Goal: Task Accomplishment & Management: Manage account settings

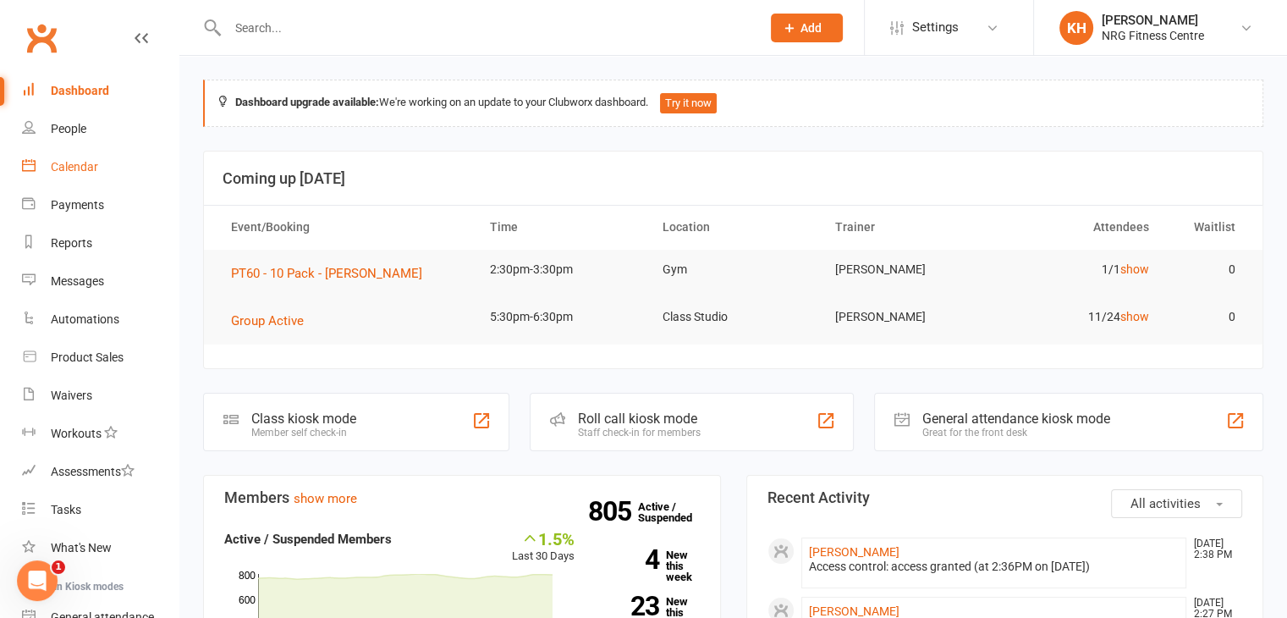
click at [66, 162] on div "Calendar" at bounding box center [74, 167] width 47 height 14
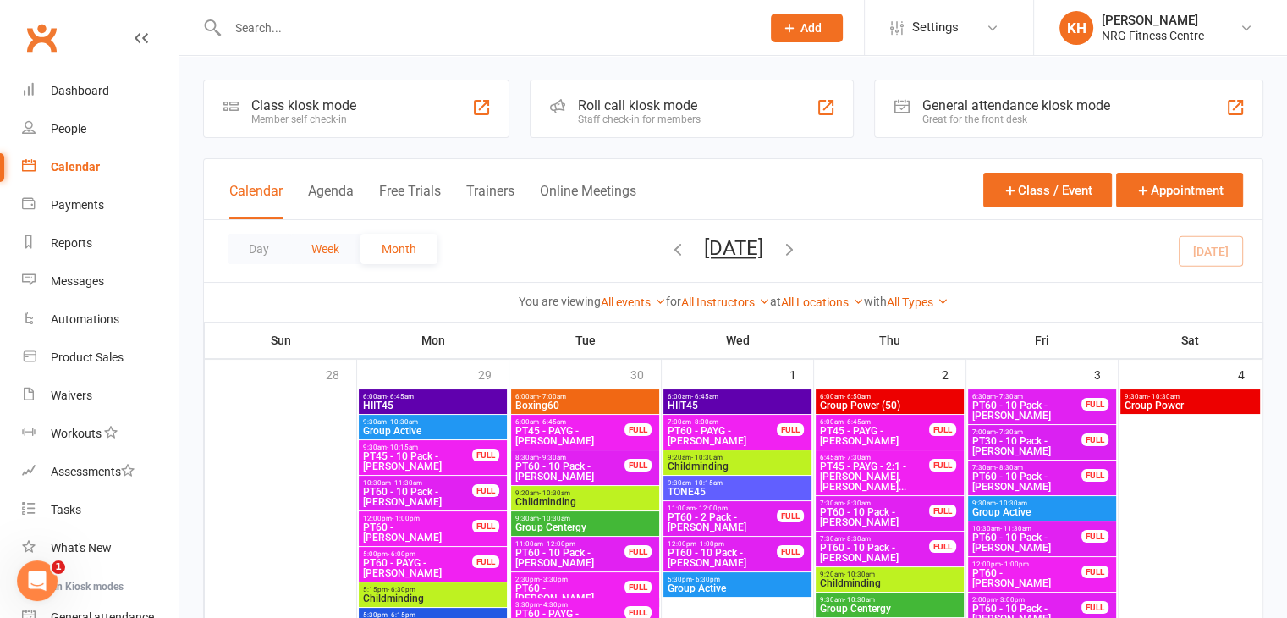
click at [322, 240] on button "Week" at bounding box center [325, 249] width 70 height 30
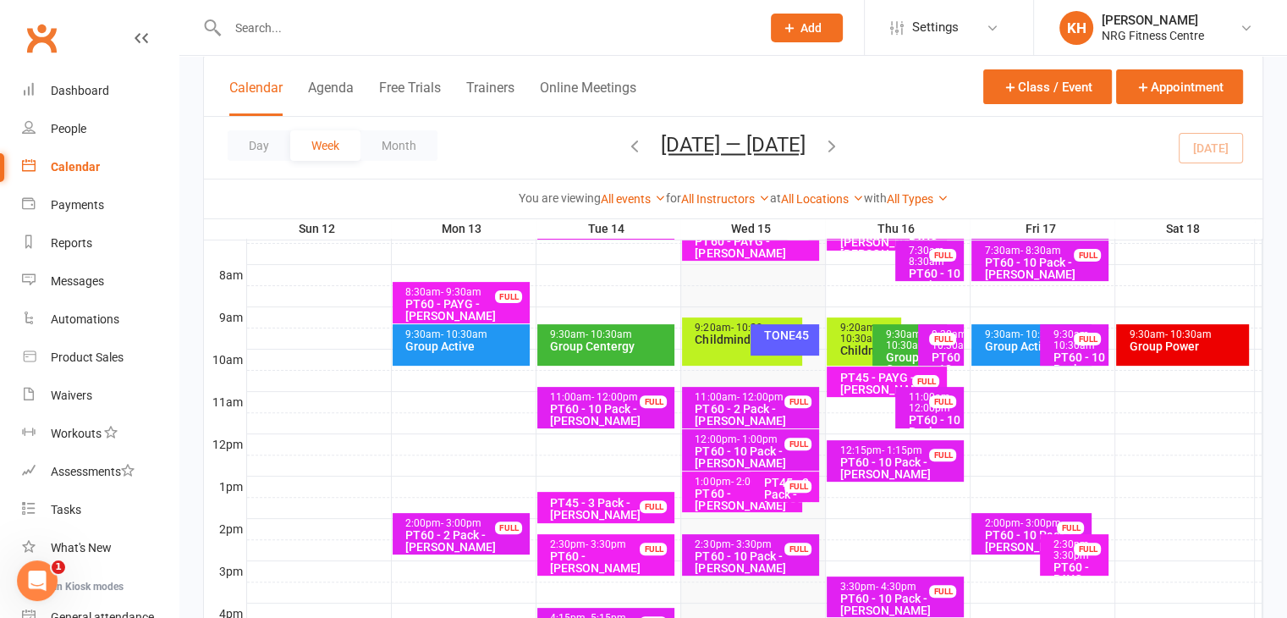
scroll to position [437, 0]
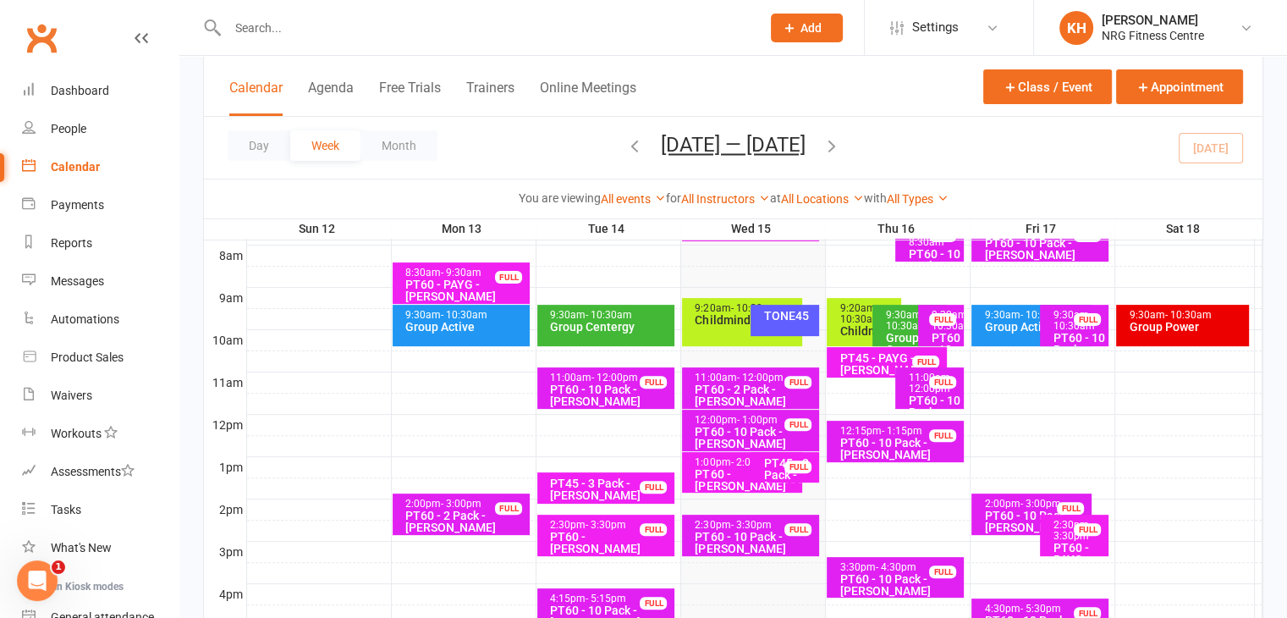
click at [718, 391] on div "PT60 - 2 Pack - [PERSON_NAME]" at bounding box center [755, 395] width 122 height 24
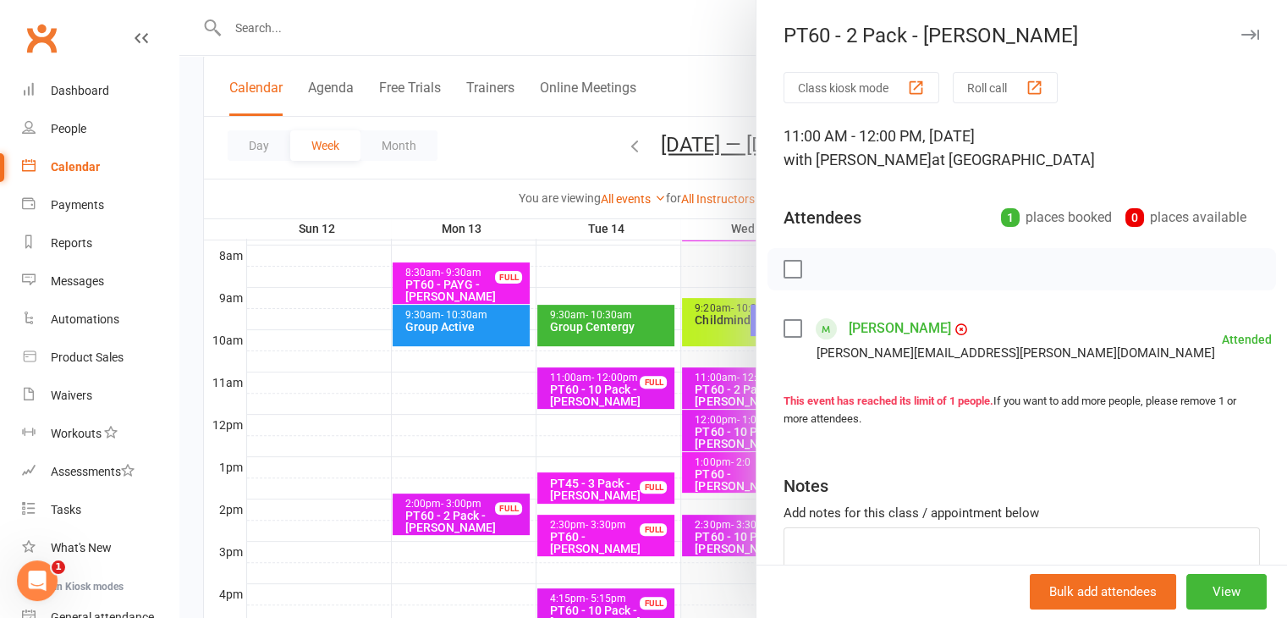
click at [1241, 30] on icon "button" at bounding box center [1250, 35] width 18 height 10
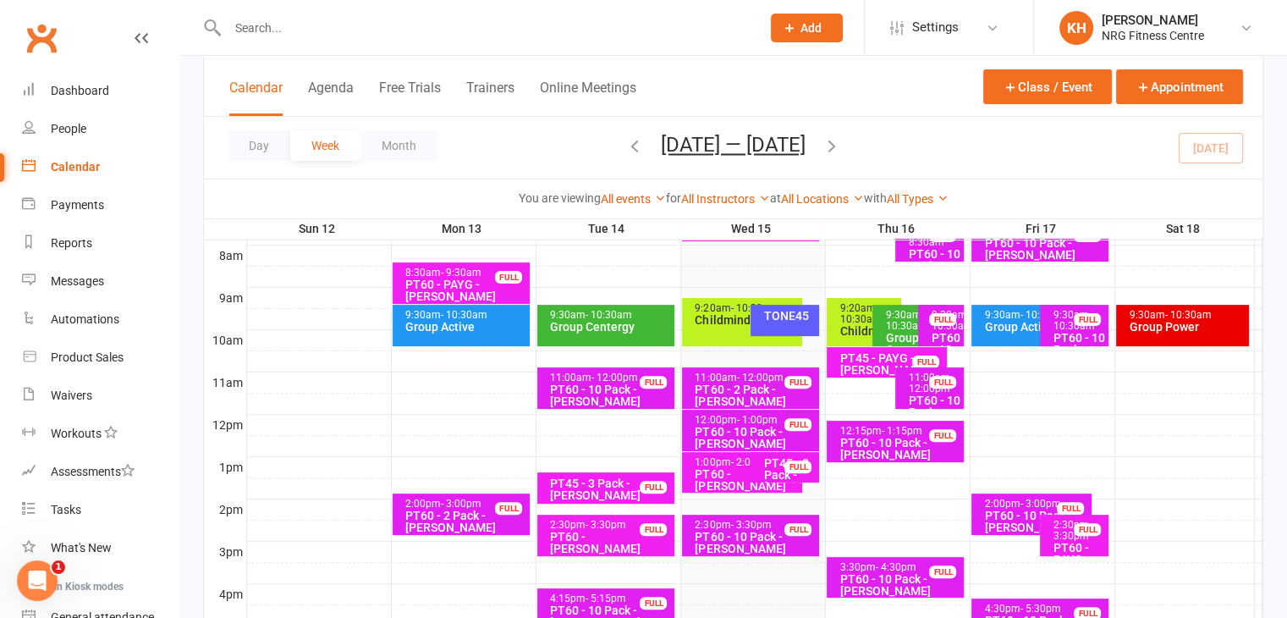
click at [721, 417] on div "12:00pm - 1:00pm" at bounding box center [755, 420] width 122 height 11
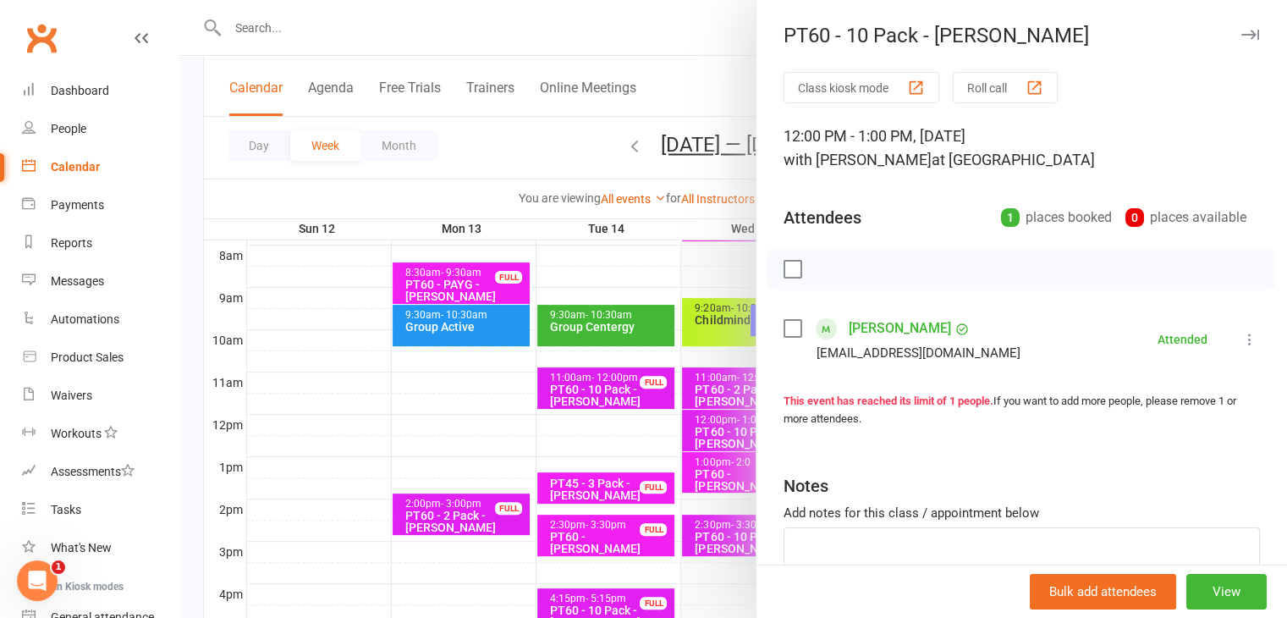
click at [1240, 28] on button "button" at bounding box center [1250, 35] width 20 height 20
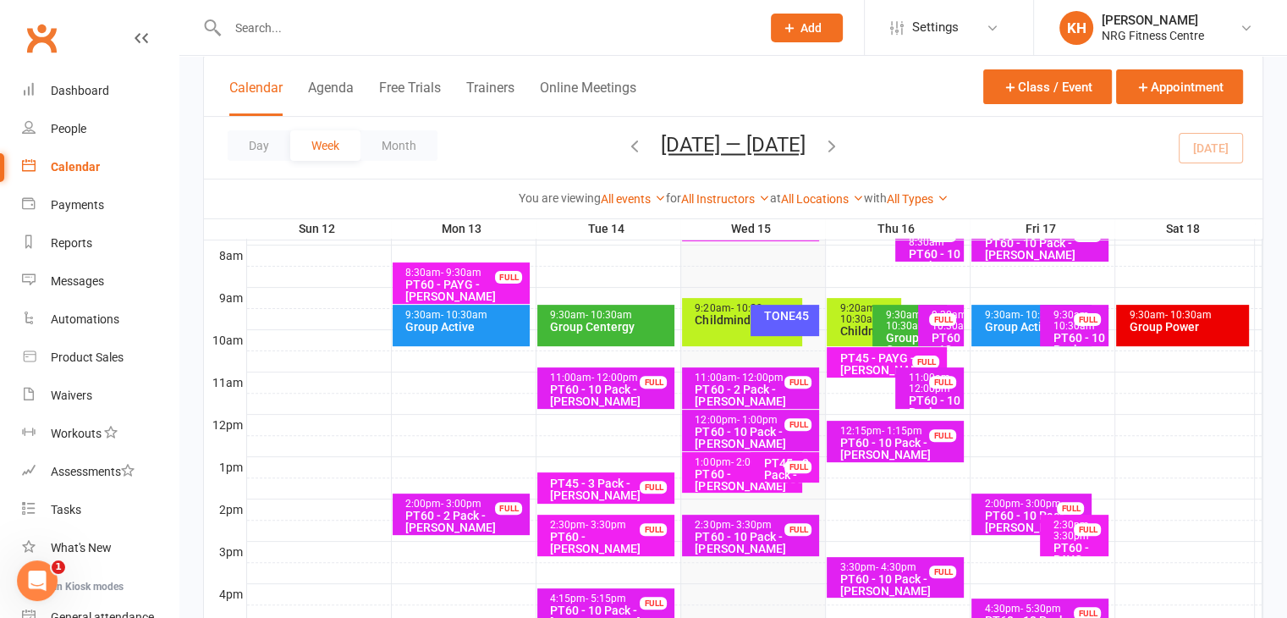
click at [704, 476] on div "PT60 - [PERSON_NAME]" at bounding box center [746, 480] width 105 height 24
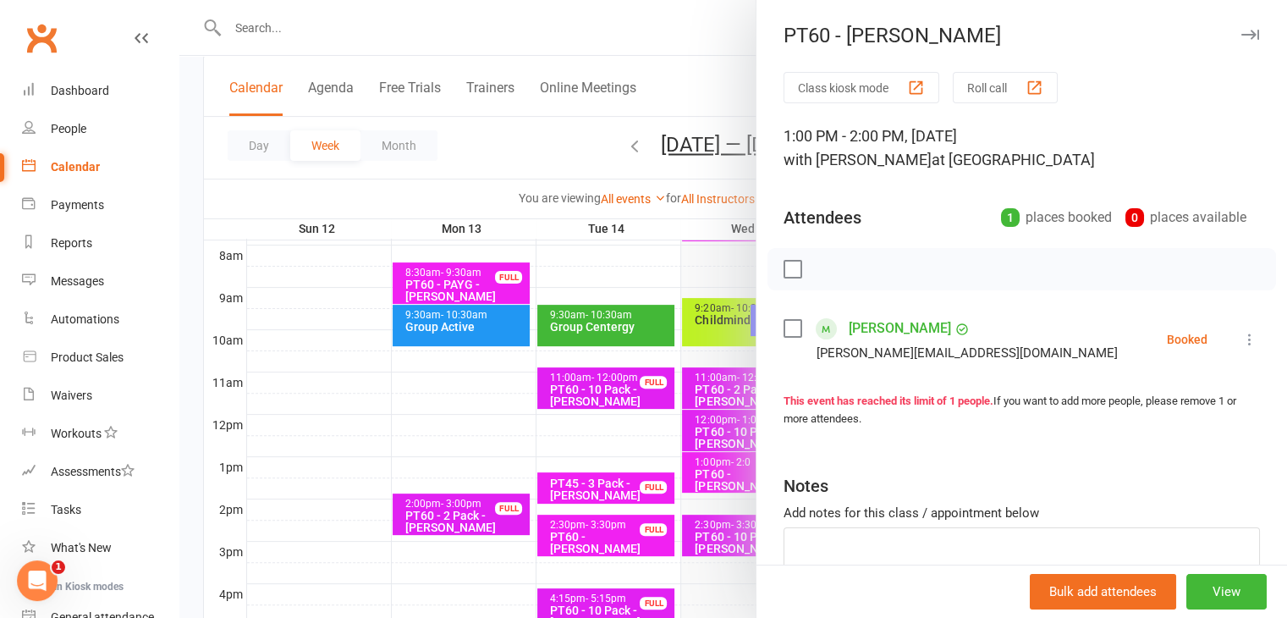
click at [1241, 337] on icon at bounding box center [1249, 339] width 17 height 17
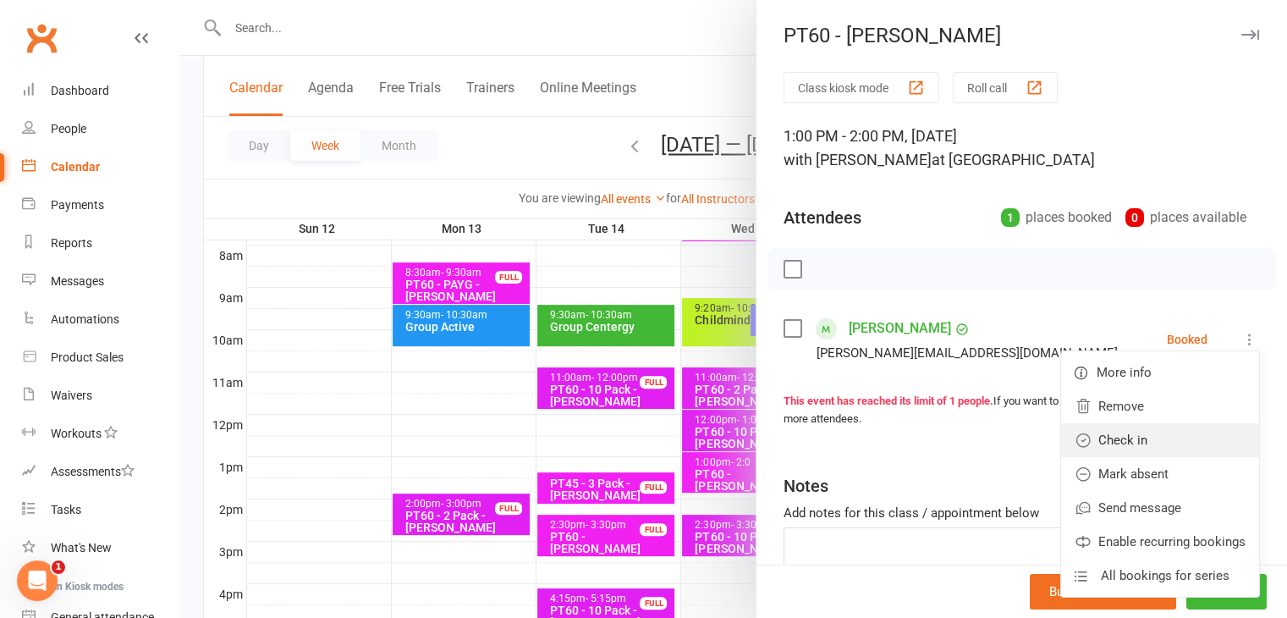
click at [1100, 437] on link "Check in" at bounding box center [1160, 440] width 198 height 34
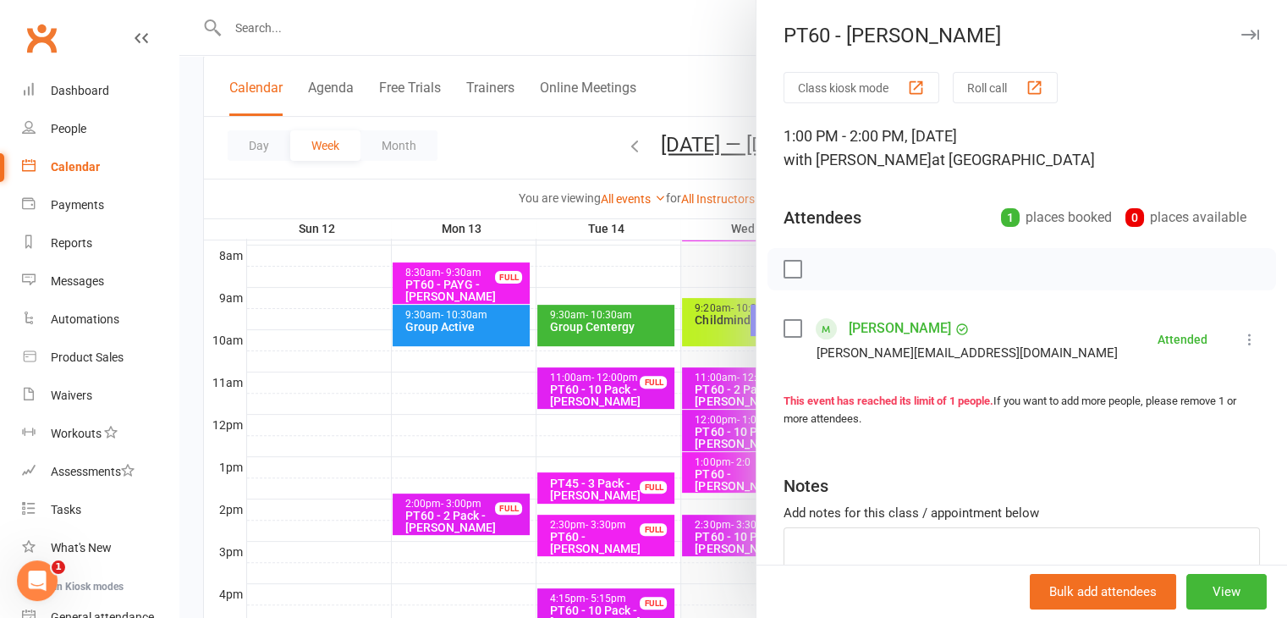
click at [1241, 36] on icon "button" at bounding box center [1250, 35] width 18 height 10
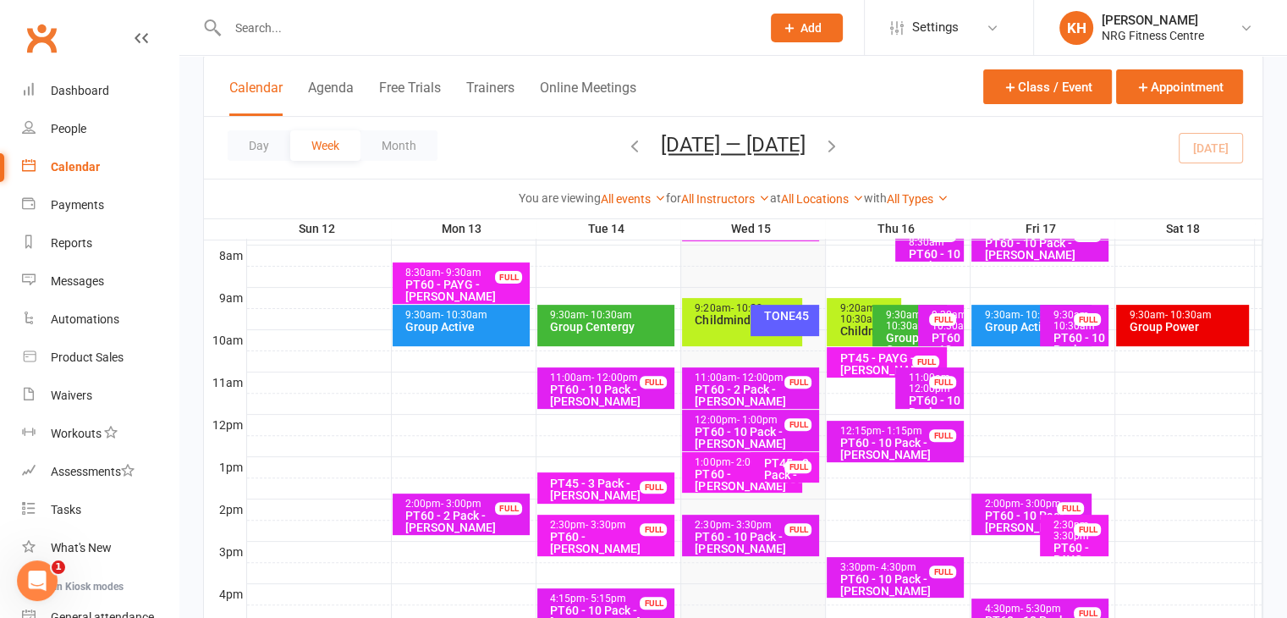
click at [812, 476] on div "PT45 - 3 Pack - [PERSON_NAME]" at bounding box center [788, 475] width 53 height 36
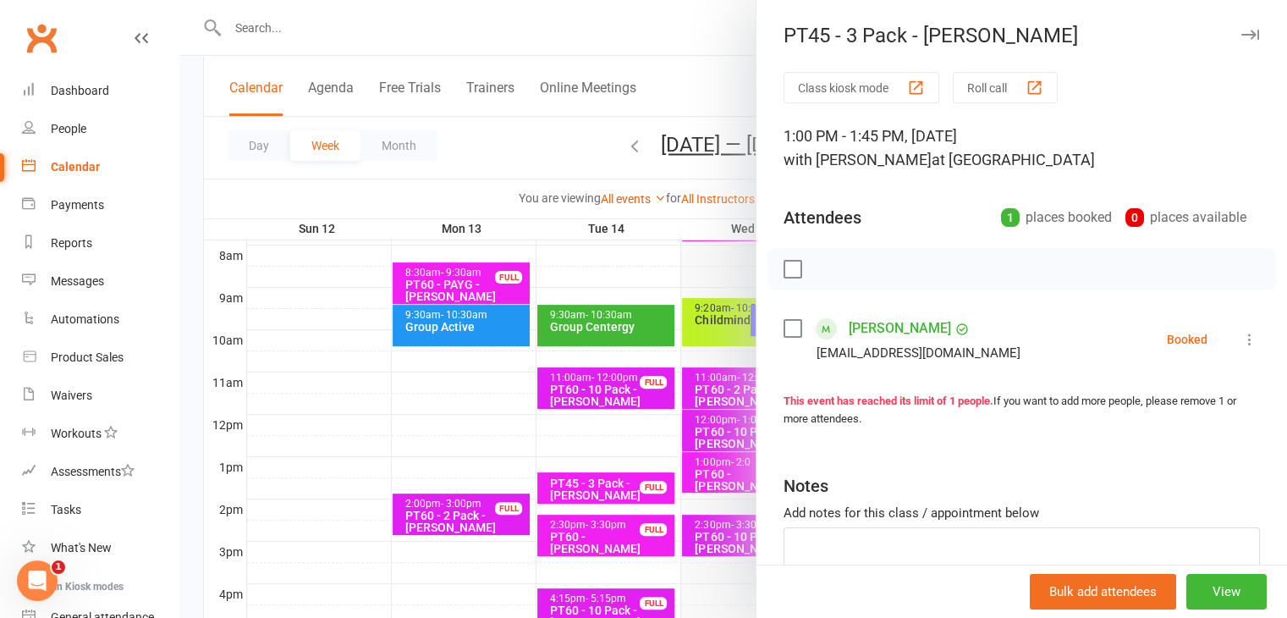
click at [1241, 30] on icon "button" at bounding box center [1250, 35] width 18 height 10
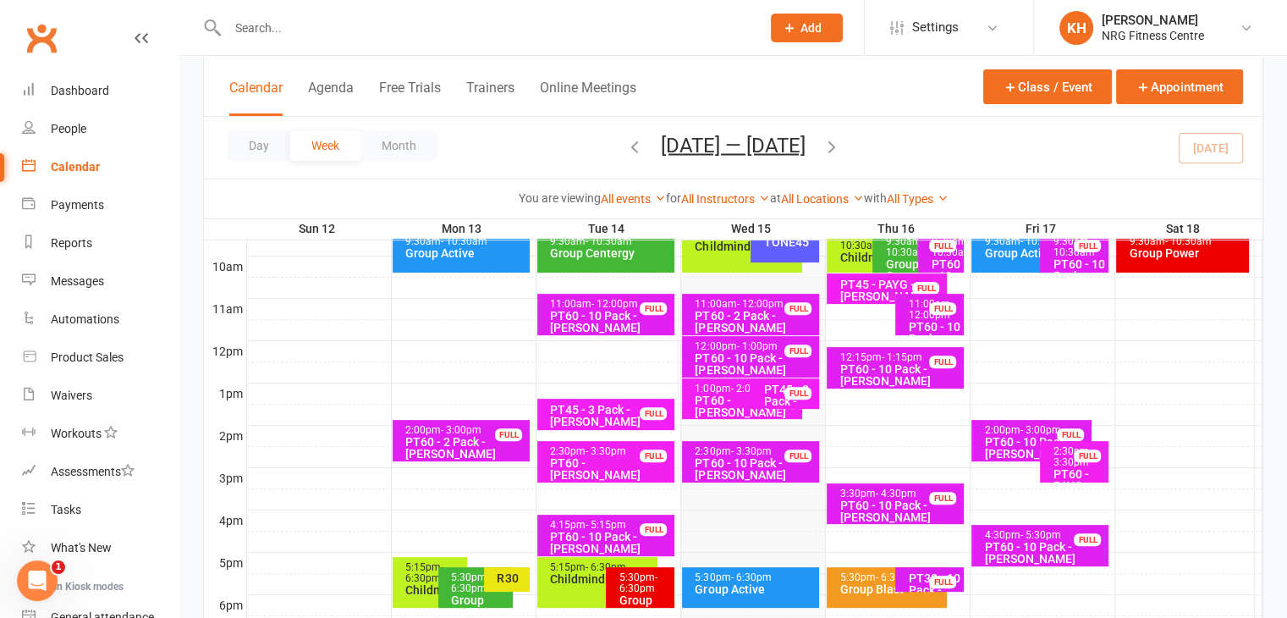
scroll to position [390, 0]
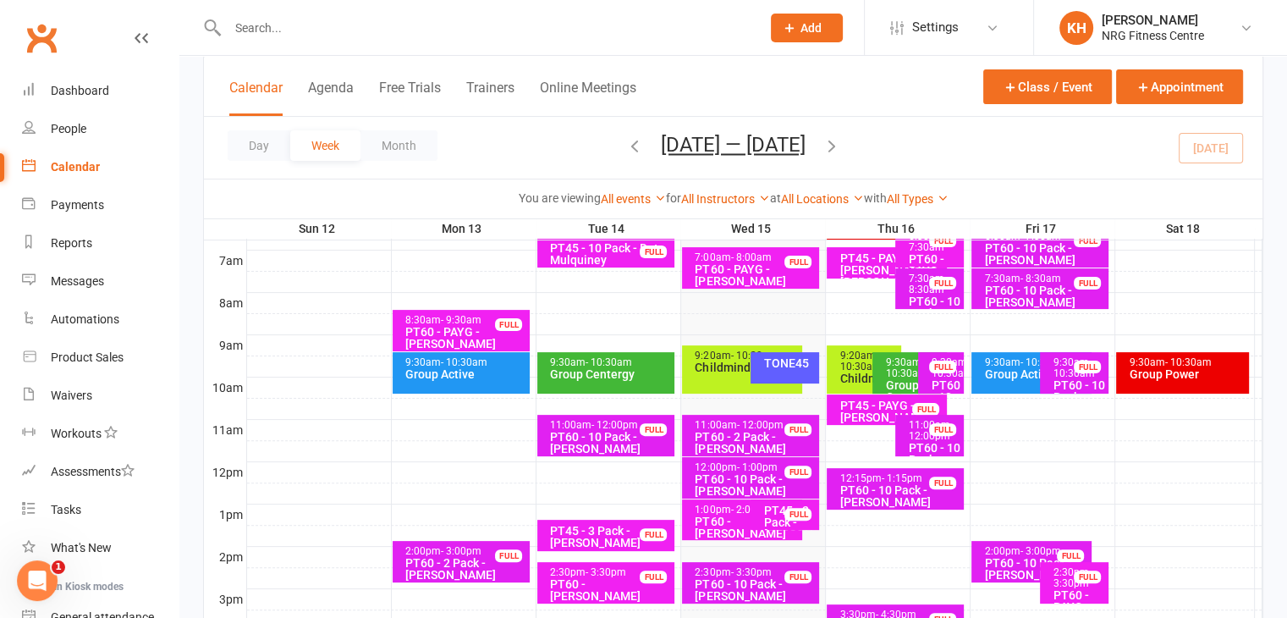
click at [786, 368] on div "TONE45" at bounding box center [788, 363] width 53 height 12
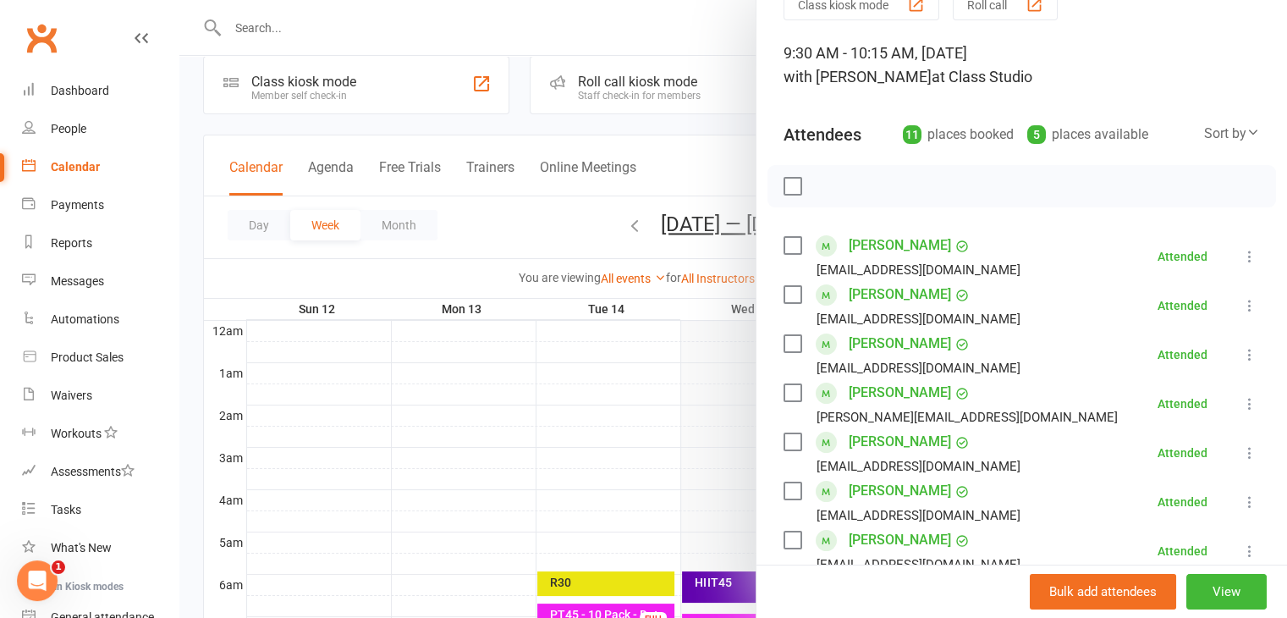
scroll to position [8, 0]
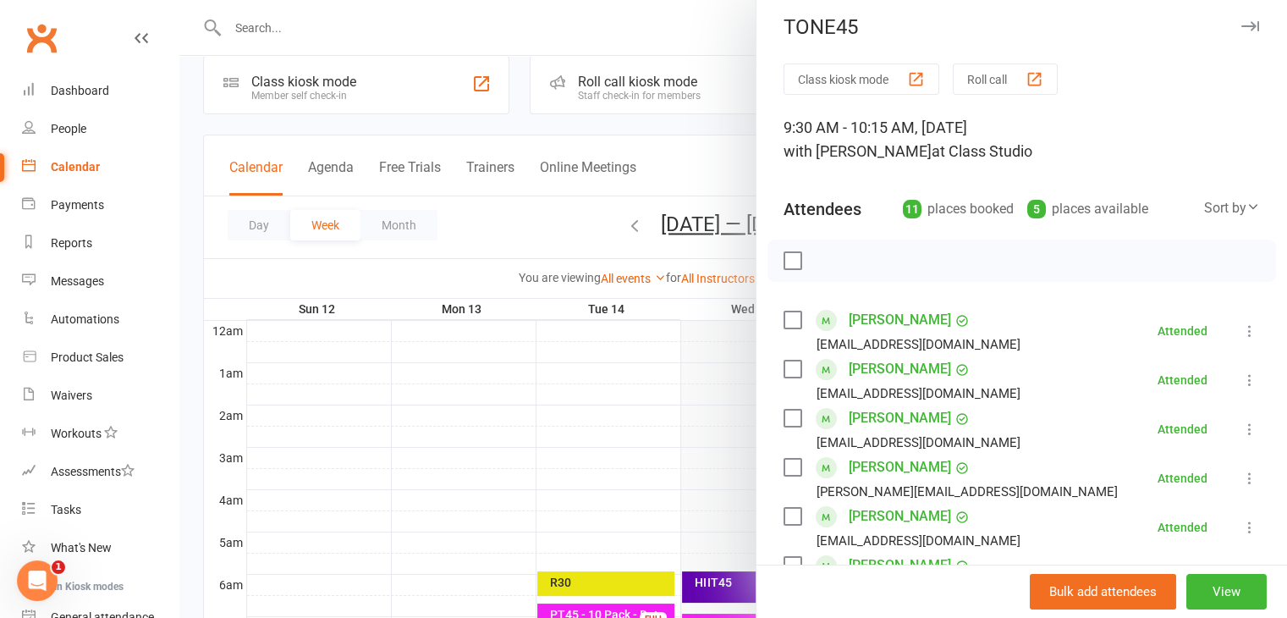
click at [1241, 29] on icon "button" at bounding box center [1250, 26] width 18 height 10
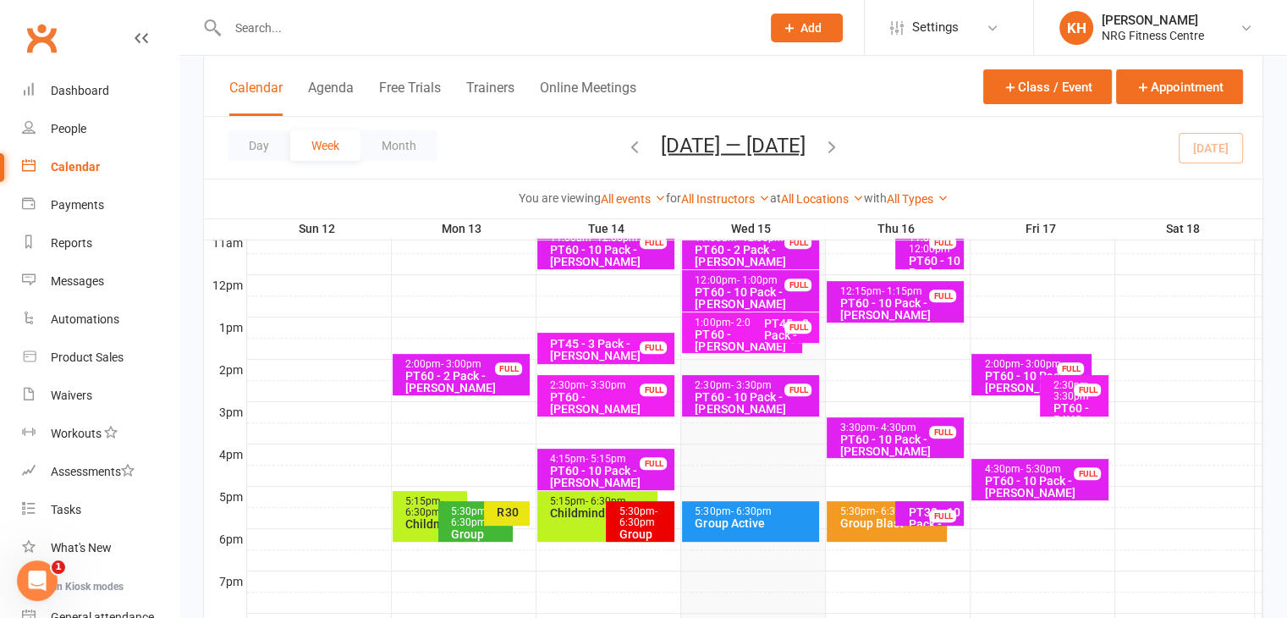
scroll to position [593, 0]
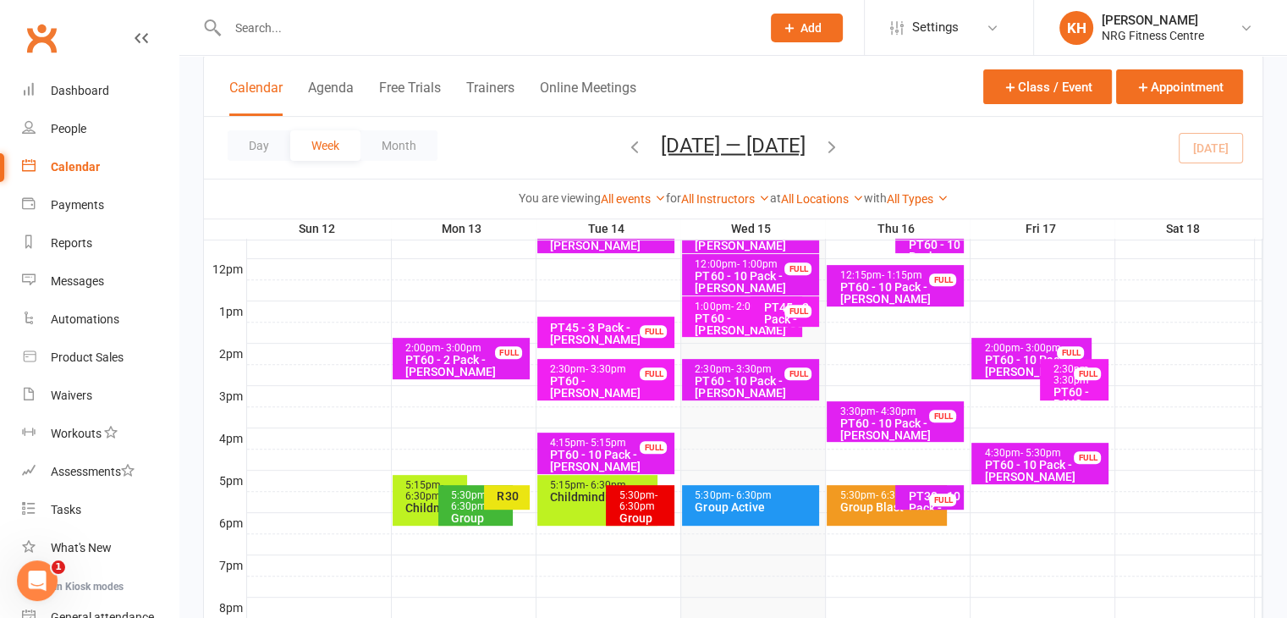
click at [812, 510] on div "Group Active" at bounding box center [755, 507] width 122 height 12
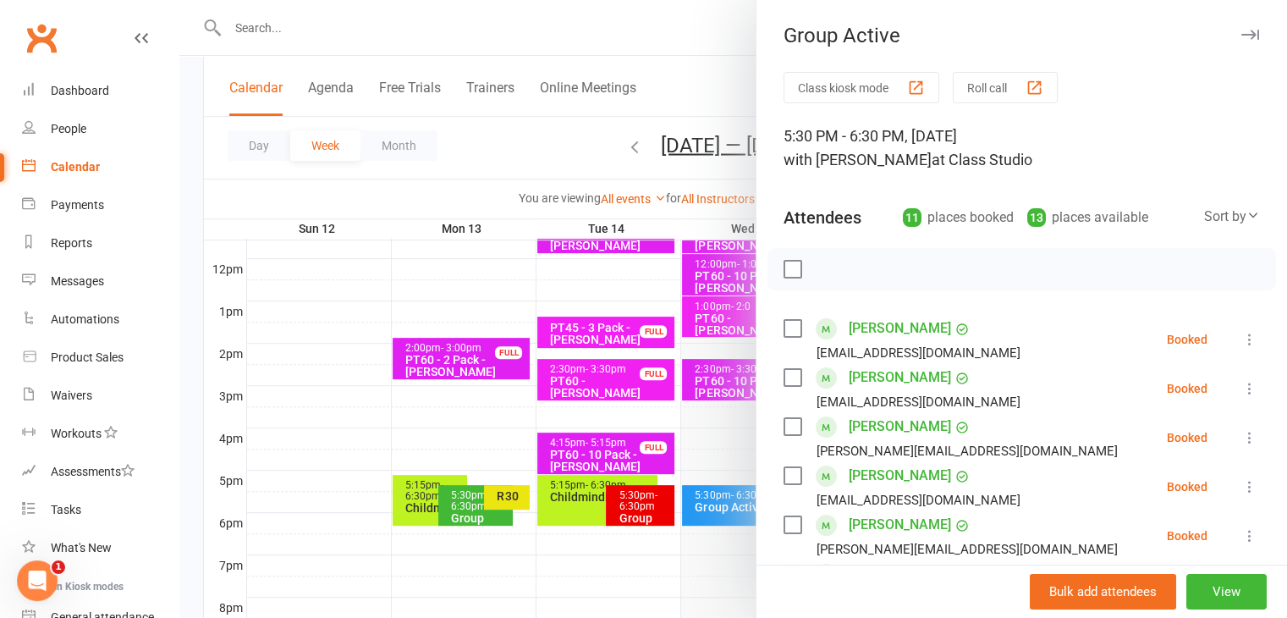
click at [1241, 35] on icon "button" at bounding box center [1250, 35] width 18 height 10
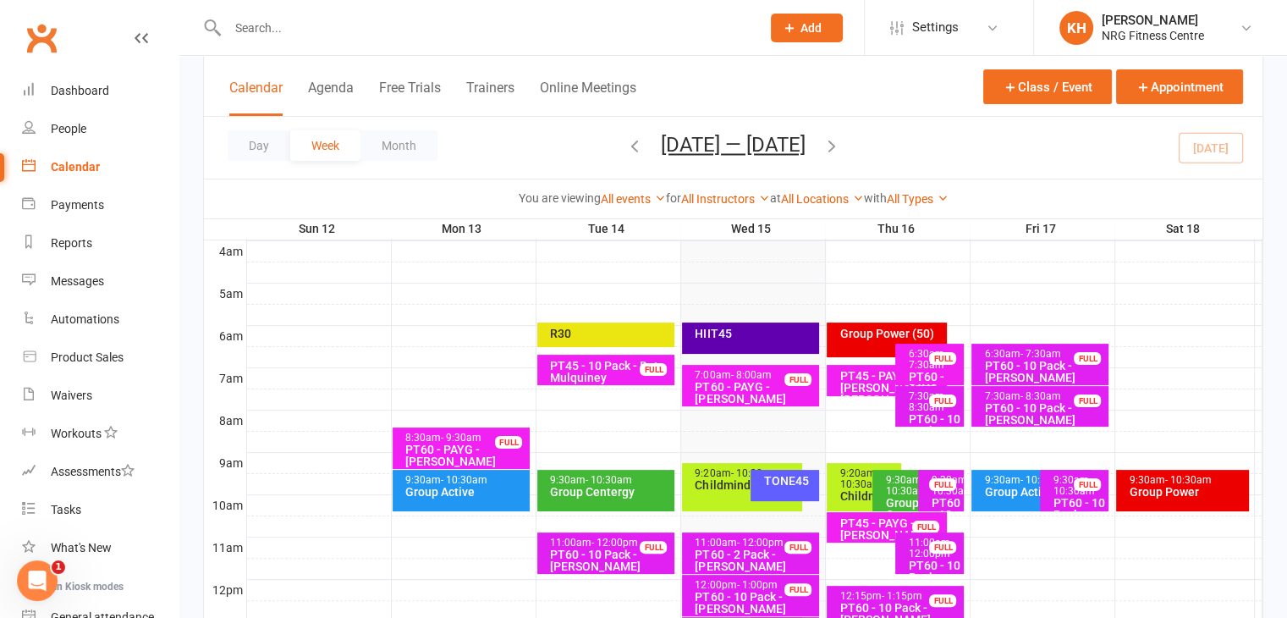
scroll to position [266, 0]
